Goal: Contribute content: Contribute content

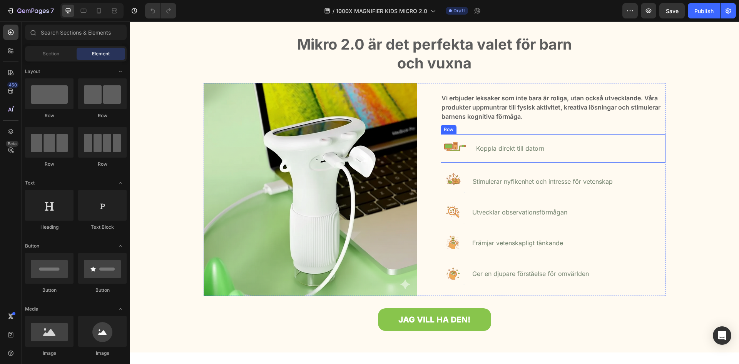
scroll to position [471, 0]
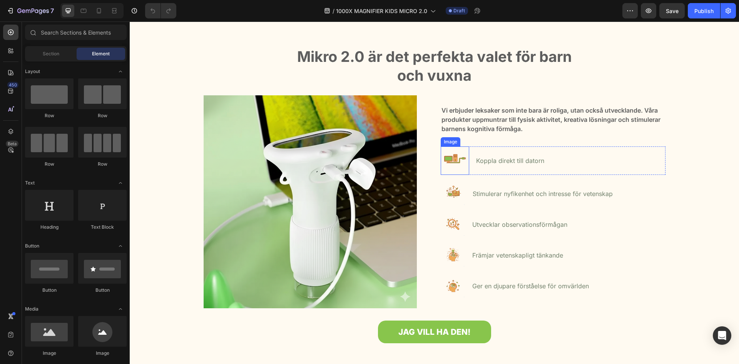
click at [455, 160] on img at bounding box center [454, 161] width 28 height 28
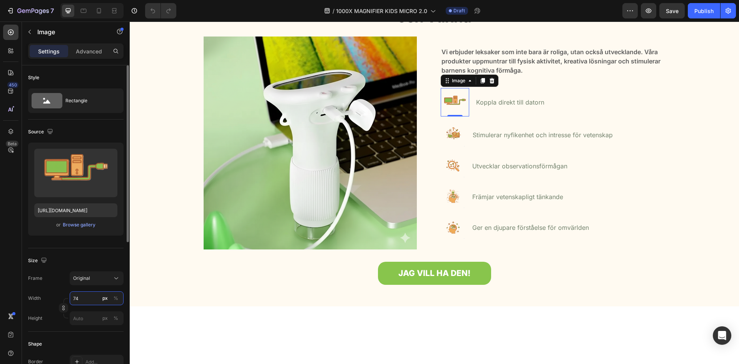
drag, startPoint x: 81, startPoint y: 300, endPoint x: 64, endPoint y: 299, distance: 17.0
click at [70, 299] on input "74" at bounding box center [97, 299] width 54 height 14
drag, startPoint x: 77, startPoint y: 298, endPoint x: 64, endPoint y: 297, distance: 12.4
click at [70, 297] on input "74" at bounding box center [97, 299] width 54 height 14
drag, startPoint x: 79, startPoint y: 299, endPoint x: 69, endPoint y: 299, distance: 10.4
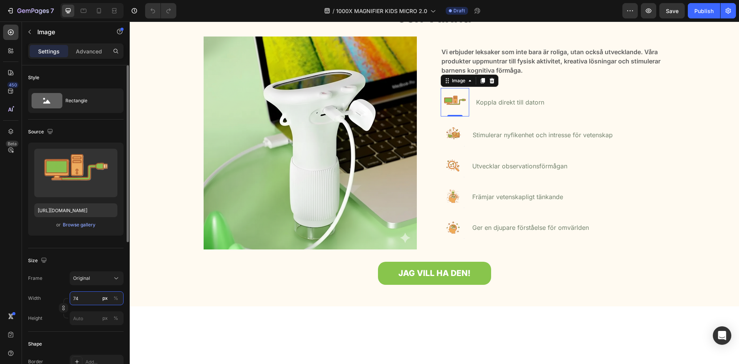
click at [70, 299] on input "74" at bounding box center [97, 299] width 54 height 14
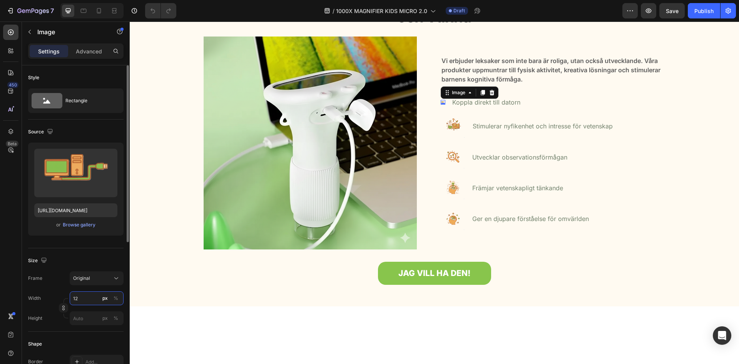
type input "1"
type input "100"
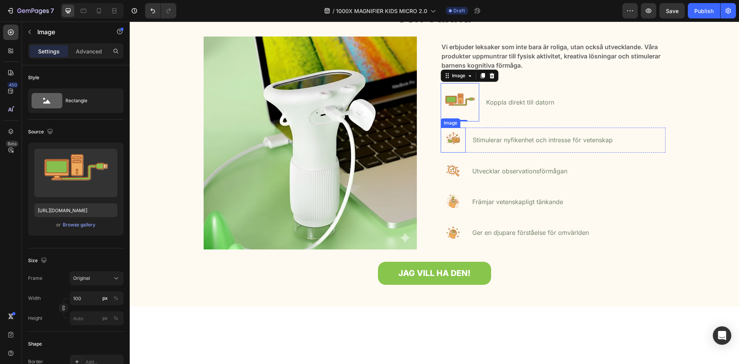
click at [455, 153] on img at bounding box center [452, 140] width 25 height 25
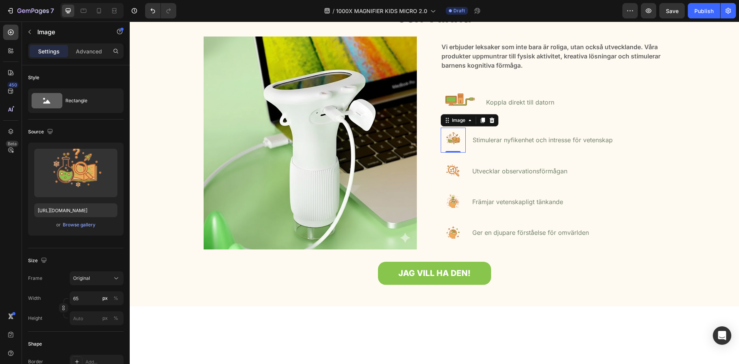
click at [455, 153] on img at bounding box center [452, 140] width 25 height 25
drag, startPoint x: 86, startPoint y: 302, endPoint x: 74, endPoint y: 303, distance: 11.6
click at [74, 303] on input "65" at bounding box center [97, 299] width 54 height 14
drag, startPoint x: 89, startPoint y: 301, endPoint x: 71, endPoint y: 305, distance: 18.7
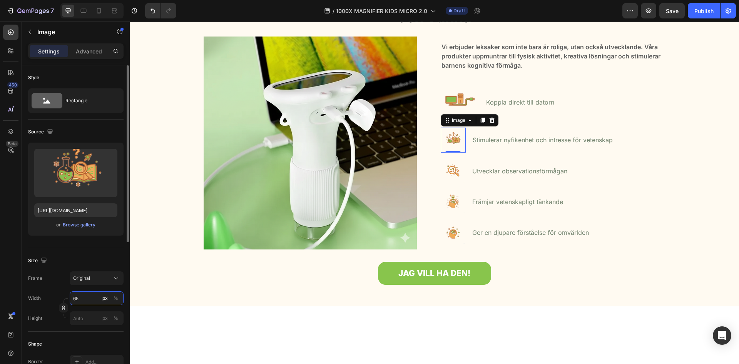
click at [71, 305] on input "65" at bounding box center [97, 299] width 54 height 14
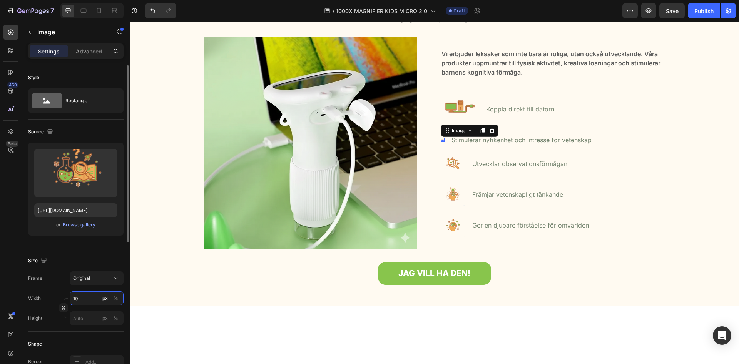
type input "100"
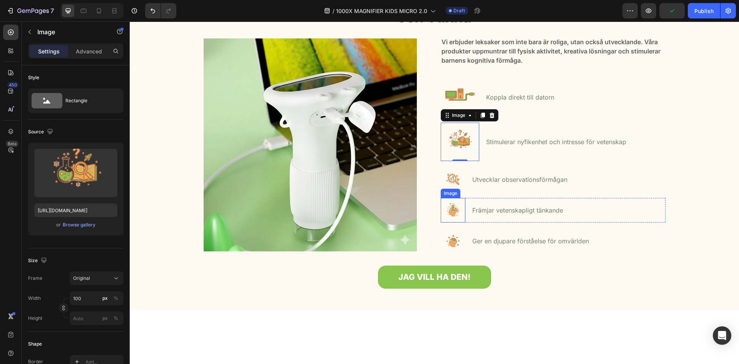
click at [452, 223] on img at bounding box center [452, 210] width 25 height 25
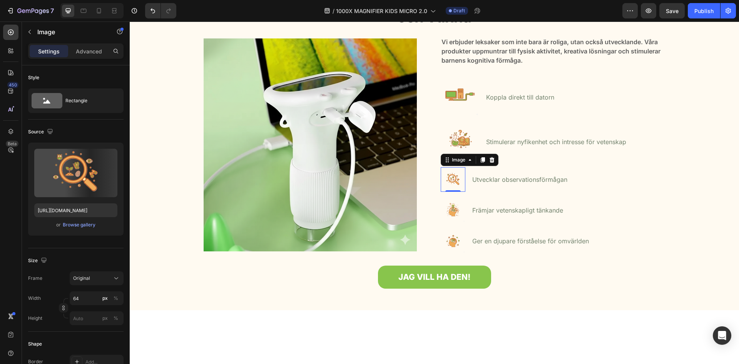
click at [451, 192] on img at bounding box center [452, 179] width 25 height 25
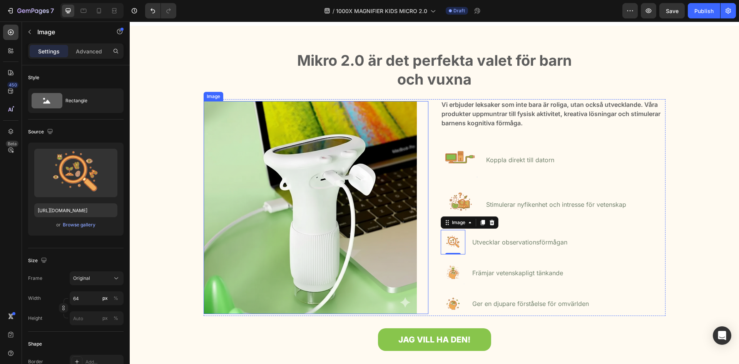
scroll to position [510, 0]
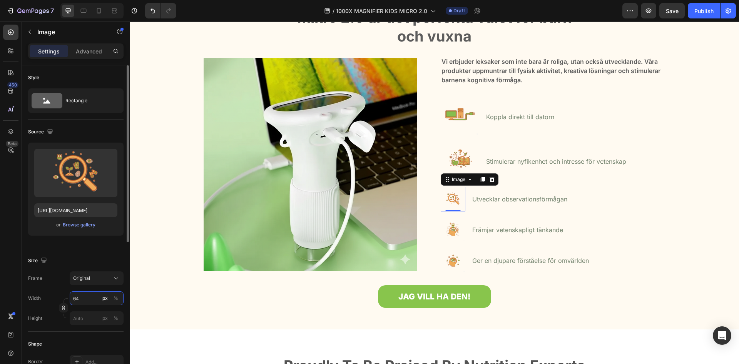
drag, startPoint x: 87, startPoint y: 299, endPoint x: 73, endPoint y: 300, distance: 14.6
click at [73, 300] on input "64" at bounding box center [97, 299] width 54 height 14
drag, startPoint x: 73, startPoint y: 300, endPoint x: 85, endPoint y: 297, distance: 12.6
click at [85, 297] on input "64" at bounding box center [97, 299] width 54 height 14
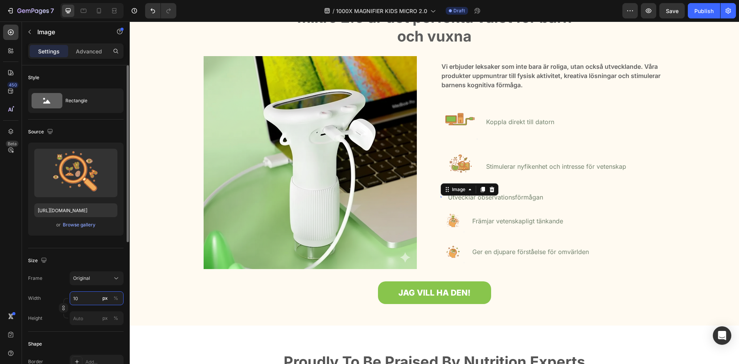
type input "100"
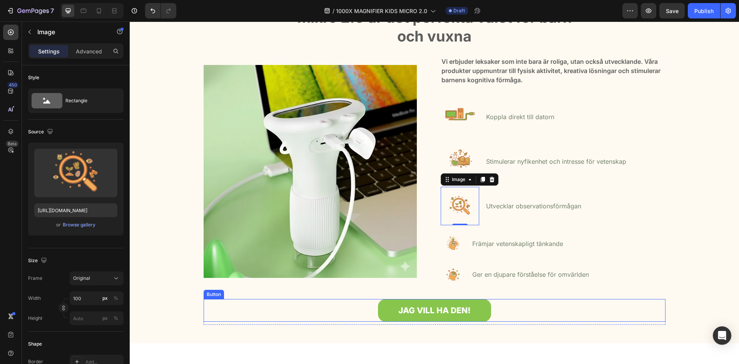
click at [603, 269] on div "Image Ger en djupare förståelse för omvärlden Text block Row" at bounding box center [552, 274] width 225 height 25
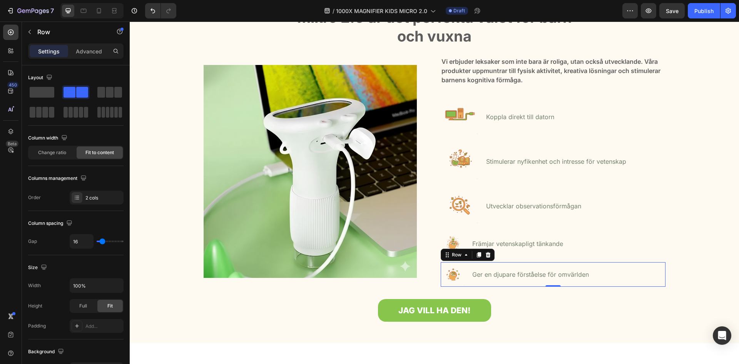
click at [458, 245] on img at bounding box center [452, 244] width 25 height 25
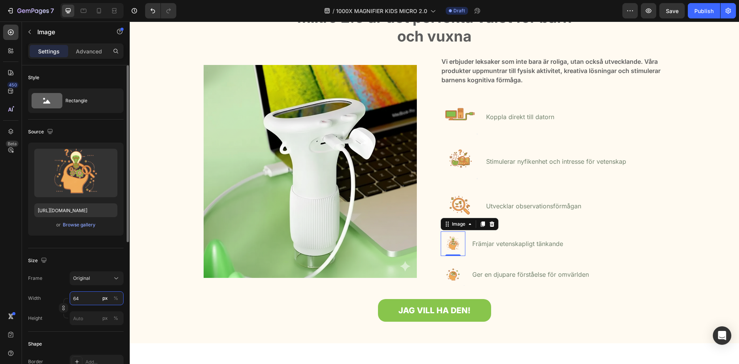
click at [80, 303] on input "64" at bounding box center [97, 299] width 54 height 14
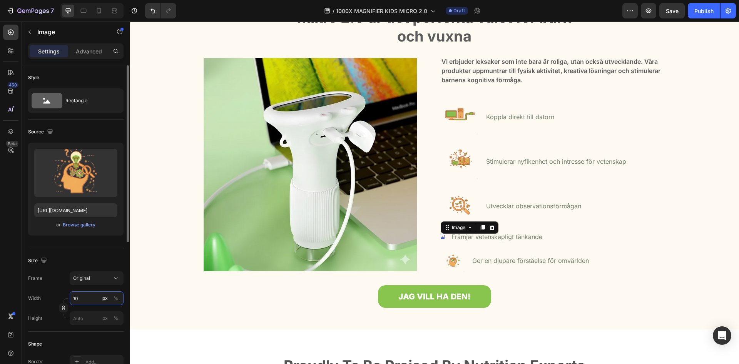
type input "100"
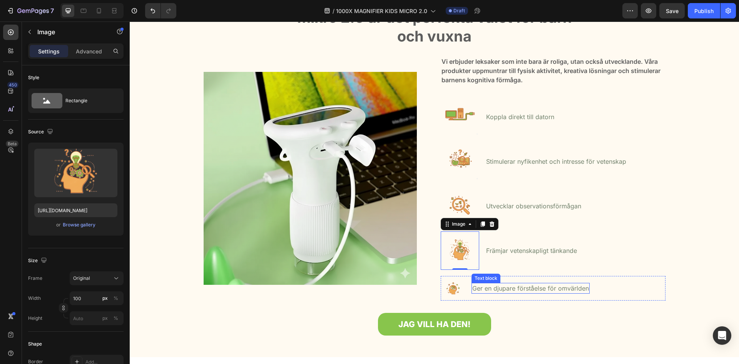
click at [577, 310] on div "Mikro 2.0 är det perfekta valet för barn och vuxna Heading Row Image Vi erbjude…" at bounding box center [433, 173] width 597 height 332
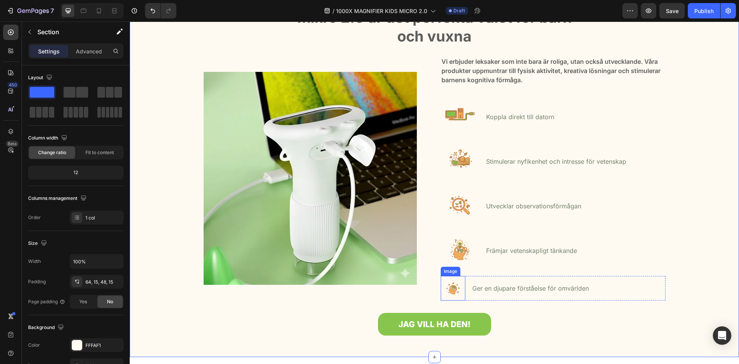
click at [443, 294] on img at bounding box center [452, 288] width 25 height 25
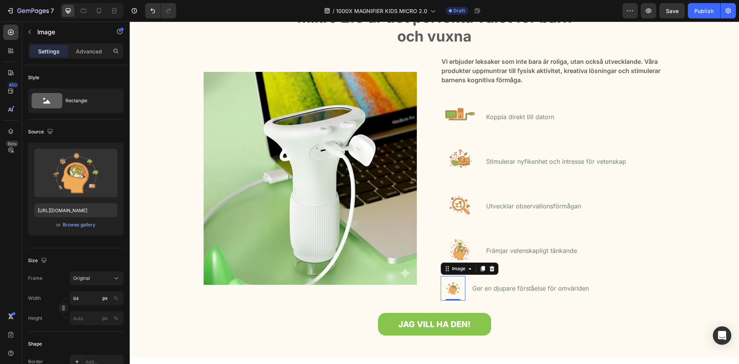
click at [443, 294] on img at bounding box center [452, 288] width 25 height 25
drag, startPoint x: 78, startPoint y: 298, endPoint x: 87, endPoint y: 299, distance: 8.9
click at [87, 299] on input "64" at bounding box center [97, 299] width 54 height 14
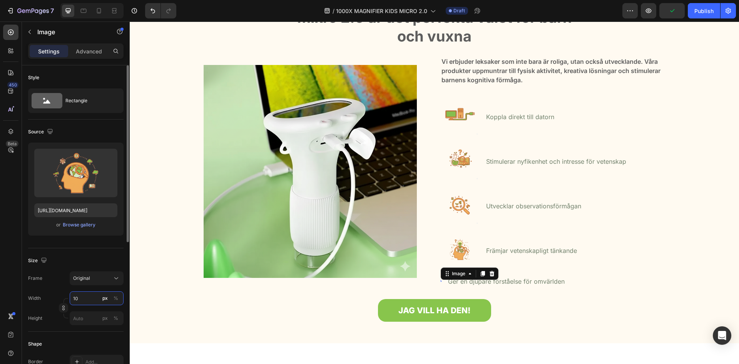
type input "100"
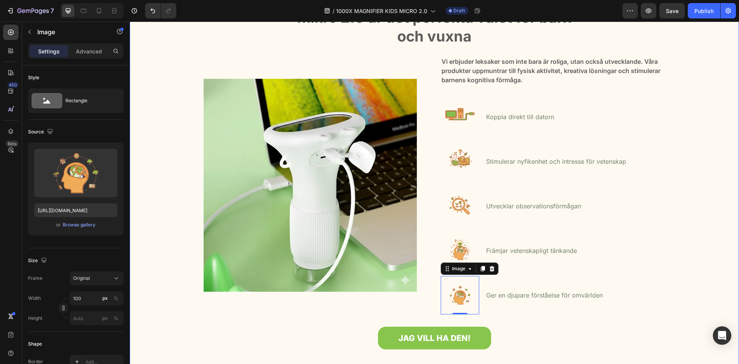
click at [696, 179] on div "Mikro 2.0 är det perfekta valet för barn och vuxna Heading Row Image Vi erbjude…" at bounding box center [433, 179] width 597 height 345
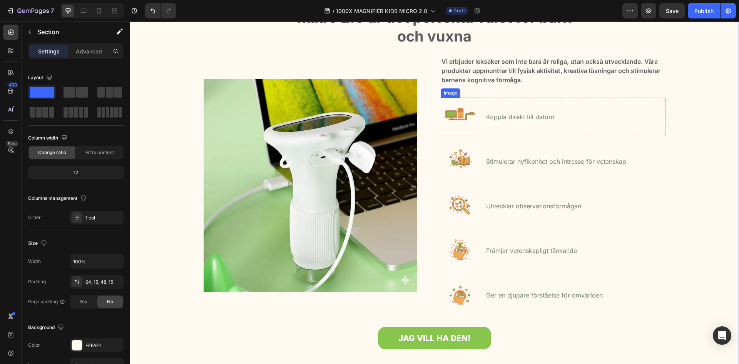
click at [455, 110] on img at bounding box center [459, 117] width 38 height 38
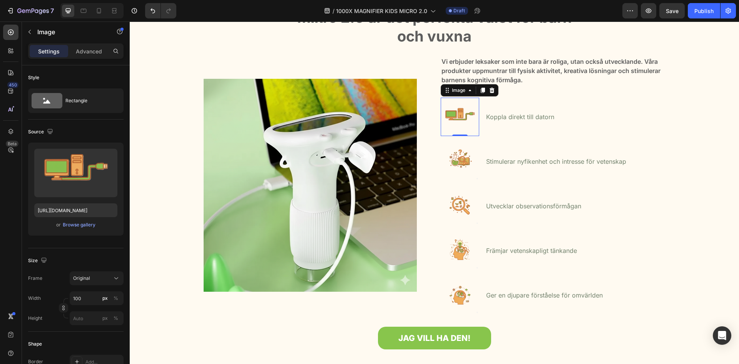
click at [455, 110] on img at bounding box center [459, 117] width 38 height 38
drag, startPoint x: 87, startPoint y: 294, endPoint x: 66, endPoint y: 296, distance: 21.3
click at [70, 296] on input "100" at bounding box center [97, 299] width 54 height 14
drag, startPoint x: 87, startPoint y: 300, endPoint x: 59, endPoint y: 298, distance: 27.8
click at [70, 298] on input "100" at bounding box center [97, 299] width 54 height 14
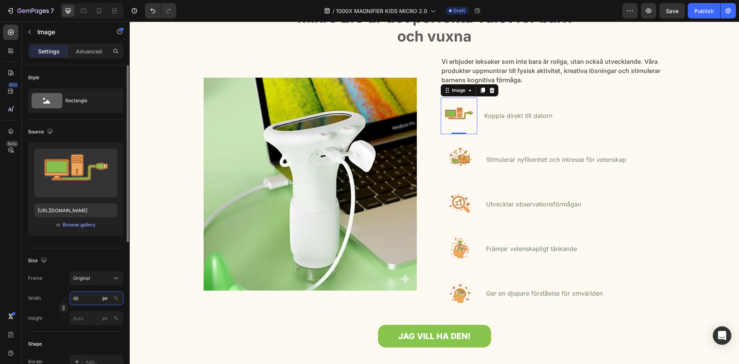
type input "9"
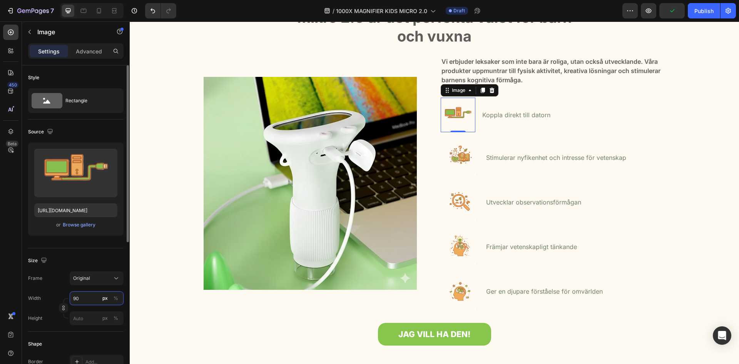
type input "9"
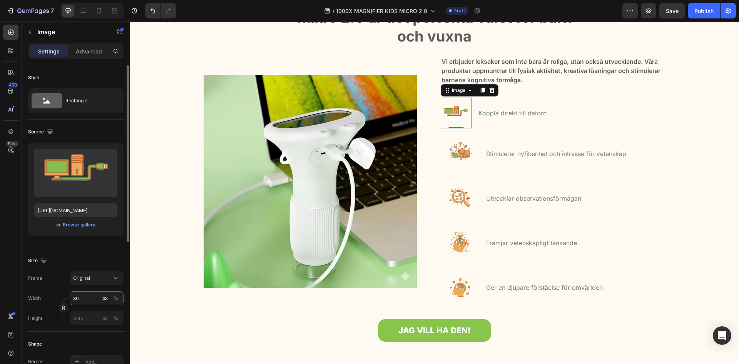
type input "8"
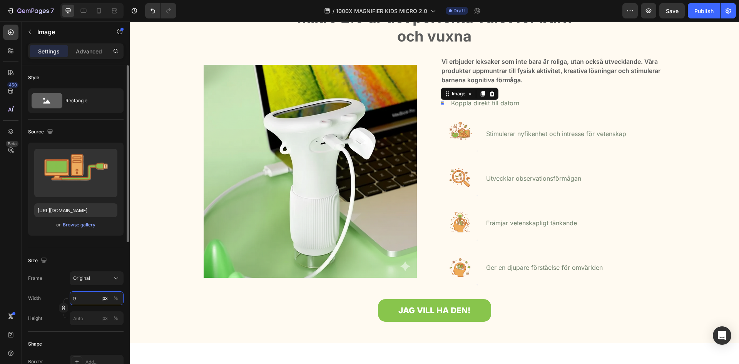
type input "95"
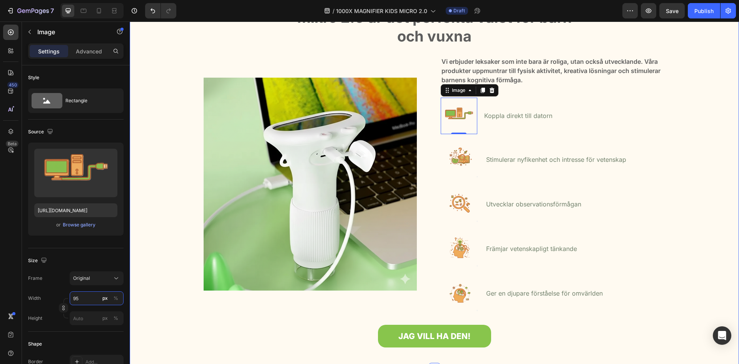
click at [703, 254] on div "Mikro 2.0 är det perfekta valet för barn och vuxna Heading Row Image Vi erbjude…" at bounding box center [433, 179] width 597 height 344
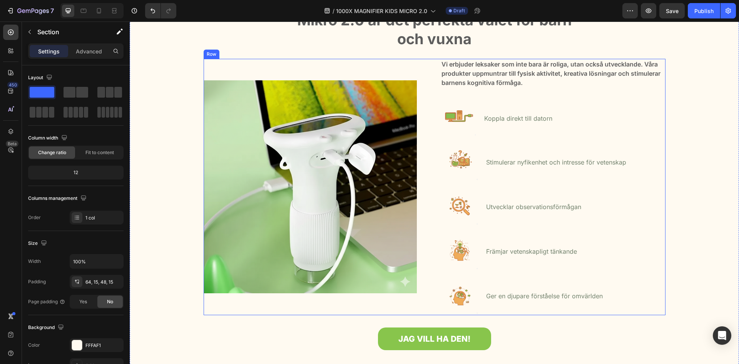
scroll to position [392, 0]
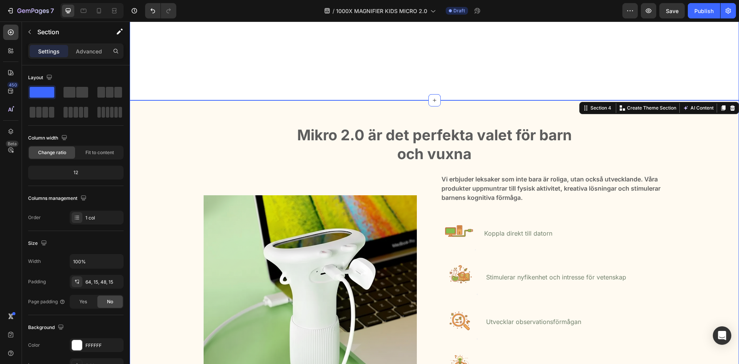
click at [507, 82] on div "Image 14 dagars ångerrätt Text block Row Image Upptäck en ny värld! Text block …" at bounding box center [434, 31] width 609 height 137
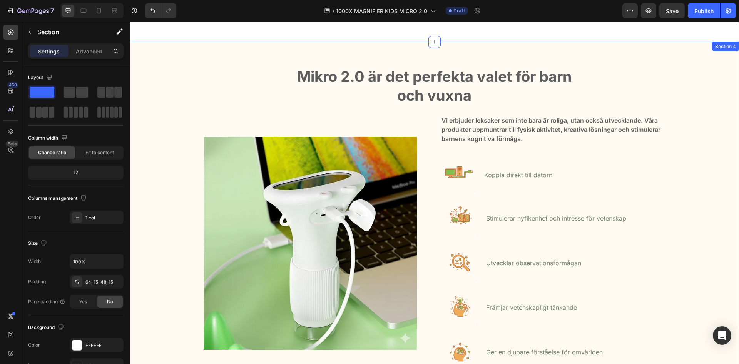
click at [528, 56] on div "Mikro 2.0 är det perfekta valet för barn och vuxna Heading Row Image Vi erbjude…" at bounding box center [434, 235] width 609 height 387
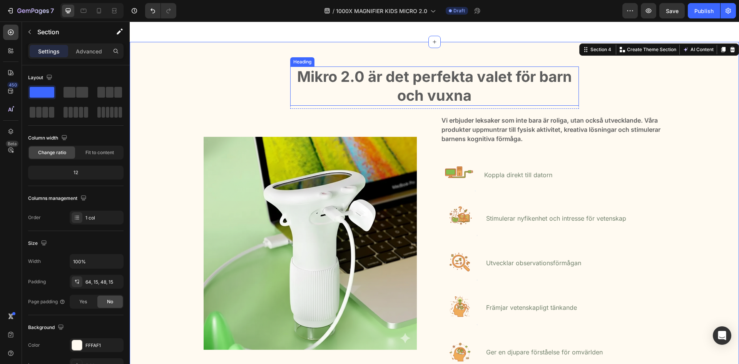
click at [557, 75] on h2 "Mikro 2.0 är det perfekta valet för barn och vuxna" at bounding box center [434, 87] width 289 height 40
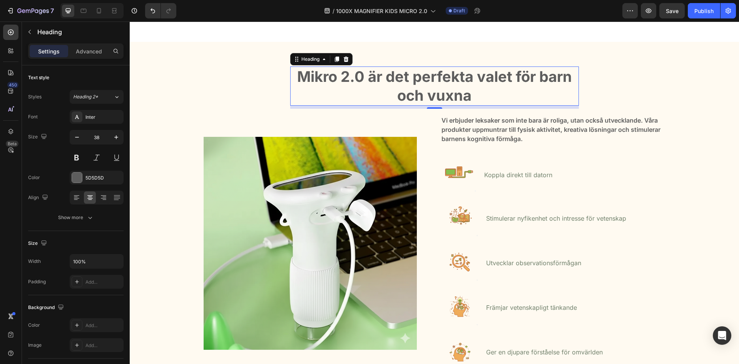
click at [422, 71] on h2 "Mikro 2.0 är det perfekta valet för barn och vuxna" at bounding box center [434, 87] width 289 height 40
click at [552, 67] on p "Mikro 2.0 är det Perfekta valet för barn och vuxna" at bounding box center [434, 86] width 287 height 38
click at [437, 88] on p "Mikro 2.0 är det Perfekta valet för Barn och vuxna" at bounding box center [434, 86] width 287 height 38
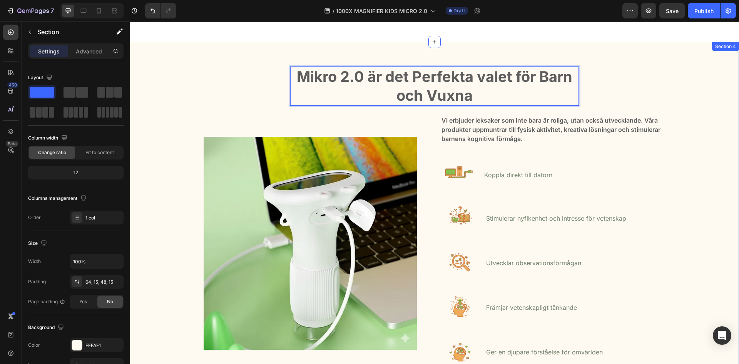
click at [263, 92] on div "Mikro 2.0 är det Perfekta valet för Barn och Vuxna Heading 8 Row Image Vi erbju…" at bounding box center [433, 239] width 597 height 344
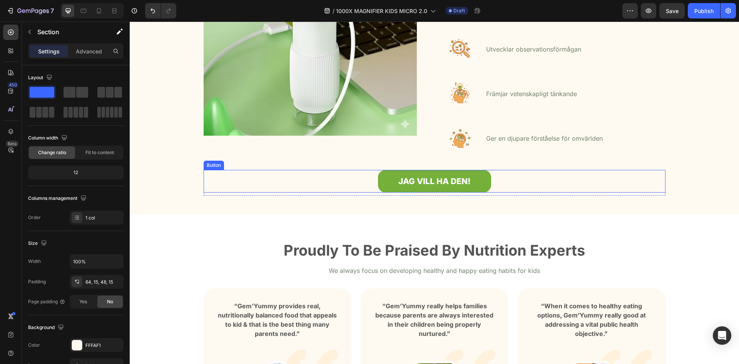
scroll to position [667, 0]
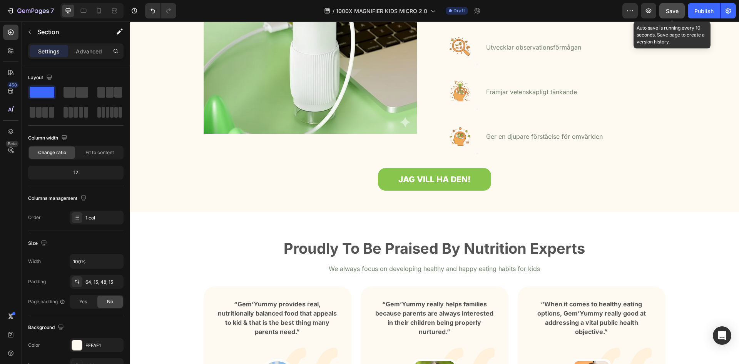
click at [670, 10] on span "Save" at bounding box center [671, 11] width 13 height 7
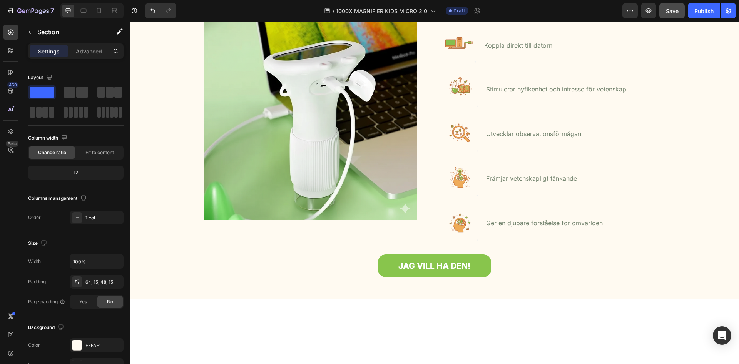
scroll to position [510, 0]
